Goal: Information Seeking & Learning: Understand process/instructions

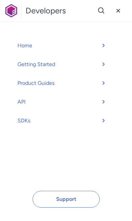
click at [60, 71] on link "Getting Started" at bounding box center [63, 64] width 105 height 16
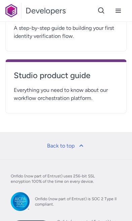
scroll to position [355, 0]
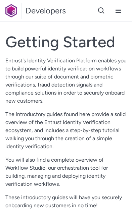
click at [121, 17] on button at bounding box center [118, 10] width 17 height 17
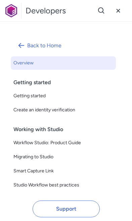
click at [68, 158] on span "Migrating to Studio" at bounding box center [63, 157] width 100 height 8
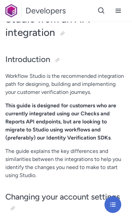
scroll to position [41, 0]
